Goal: Task Accomplishment & Management: Complete application form

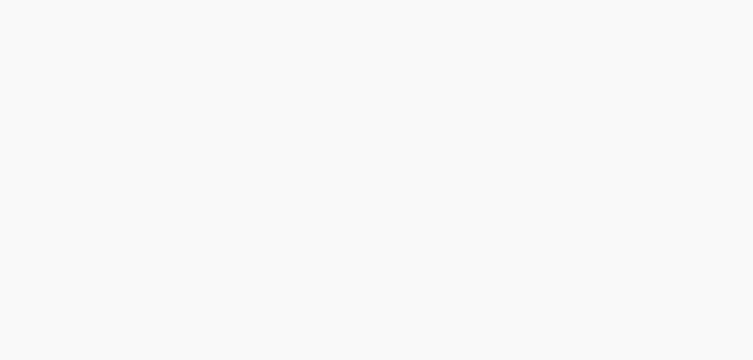
type input "כן"
type input "עוד לא"
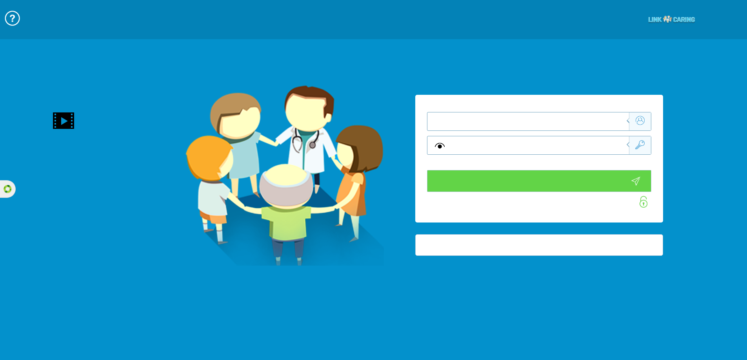
type input "התחבר עכשיו"
type input "עדיין לא? צור חשבון!"
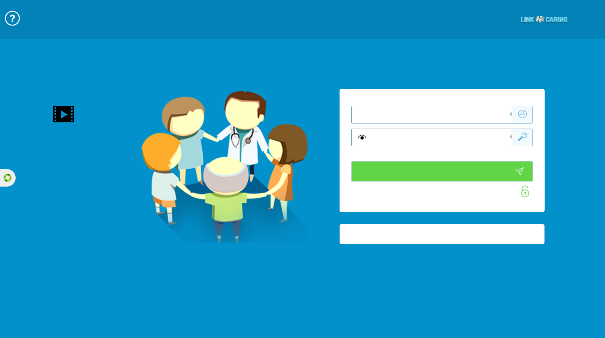
type input "התחבר עכשיו"
type input "עדיין לא? צור חשבון!"
